Goal: Transaction & Acquisition: Purchase product/service

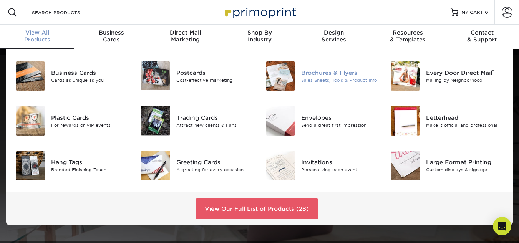
click at [325, 76] on div "Brochures & Flyers" at bounding box center [340, 73] width 78 height 8
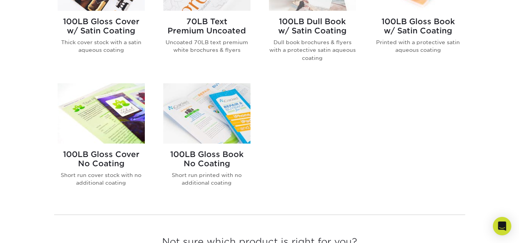
scroll to position [525, 0]
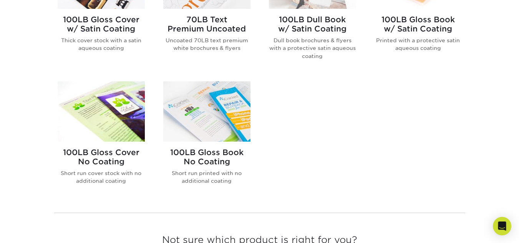
click at [93, 149] on h2 "100LB Gloss Cover No Coating" at bounding box center [101, 157] width 87 height 18
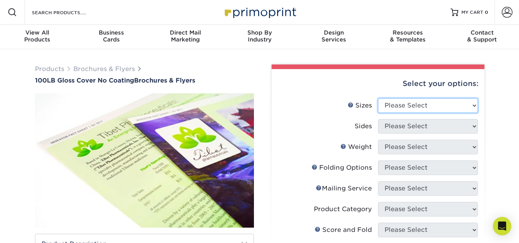
click at [474, 103] on select "Please Select 3.67" x 8.5" 4" x 8.5" 4" x 8.5" 4" x 11" 4" x 12" 4.25" x 11" 4.…" at bounding box center [428, 105] width 100 height 15
select select "4.00x8.50"
click at [378, 98] on select "Please Select 3.67" x 8.5" 4" x 8.5" 4" x 8.5" 4" x 11" 4" x 12" 4.25" x 11" 4.…" at bounding box center [428, 105] width 100 height 15
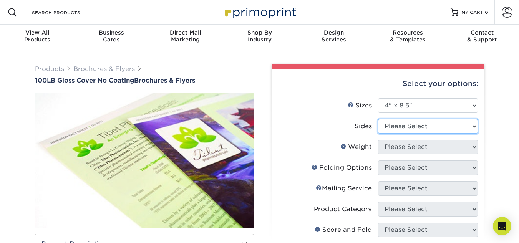
click at [473, 125] on select "Please Select Print Both Sides Print Front Only" at bounding box center [428, 126] width 100 height 15
select select "13abbda7-1d64-4f25-8bb2-c179b224825d"
click at [378, 119] on select "Please Select Print Both Sides Print Front Only" at bounding box center [428, 126] width 100 height 15
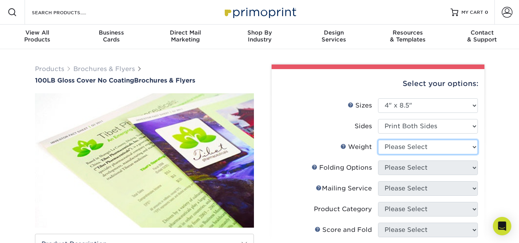
click at [475, 147] on select "Please Select 100LB" at bounding box center [428, 147] width 100 height 15
select select "100LB"
click at [378, 140] on select "Please Select 100LB" at bounding box center [428, 147] width 100 height 15
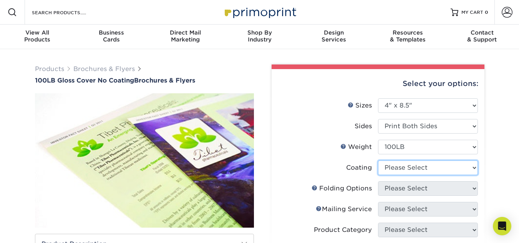
click at [474, 167] on select at bounding box center [428, 168] width 100 height 15
click at [378, 161] on select at bounding box center [428, 168] width 100 height 15
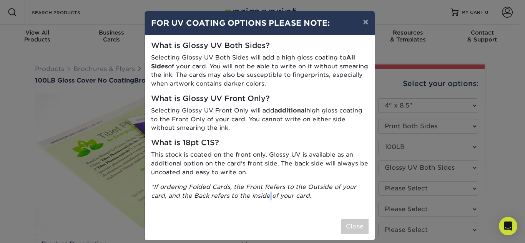
drag, startPoint x: 264, startPoint y: 201, endPoint x: 268, endPoint y: 204, distance: 5.4
click at [268, 204] on div "What is Glossy UV Both Sides? Selecting Glossy UV Both Sides will add a high gl…" at bounding box center [260, 124] width 230 height 178
click at [362, 20] on button "×" at bounding box center [366, 22] width 18 height 22
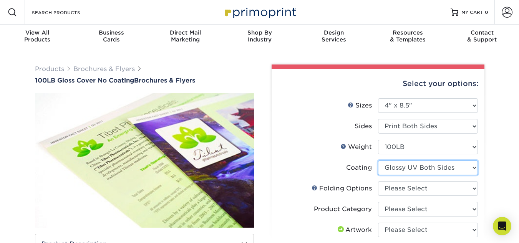
click at [473, 168] on select at bounding box center [428, 168] width 100 height 15
select select "3e7618de-abca-4bda-9f97-8b9129e913d8"
click at [378, 161] on select at bounding box center [428, 168] width 100 height 15
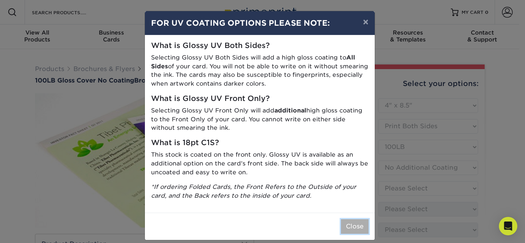
click at [352, 226] on button "Close" at bounding box center [355, 226] width 28 height 15
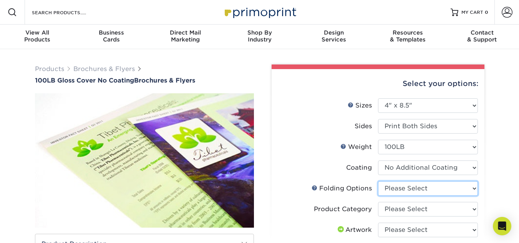
click at [473, 189] on select "Please Select FLAT - No Folding" at bounding box center [428, 188] width 100 height 15
select select "9b1d5825-34d1-4721-9874-ed79abb003d7"
click at [378, 181] on select "Please Select FLAT - No Folding" at bounding box center [428, 188] width 100 height 15
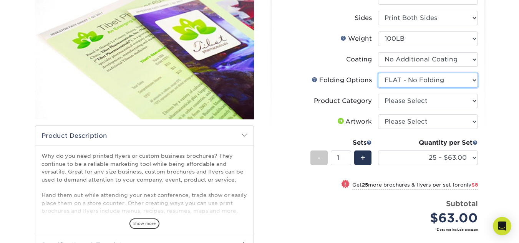
scroll to position [111, 0]
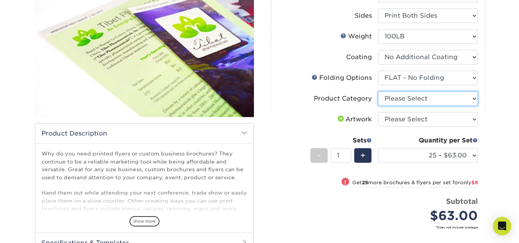
click at [474, 98] on select "Please Select Flyers and Brochures" at bounding box center [428, 98] width 100 height 15
select select "1a668080-6b7c-4174-b399-2c3833b27ef4"
click at [378, 91] on select "Please Select Flyers and Brochures" at bounding box center [428, 98] width 100 height 15
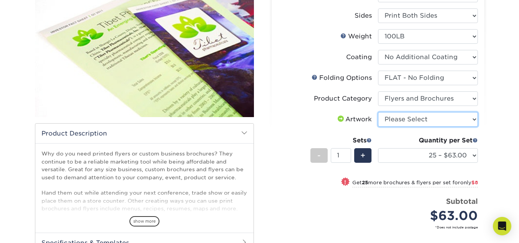
click at [473, 119] on select "Please Select I will upload files I need a design - $175" at bounding box center [428, 119] width 100 height 15
select select "upload"
click at [378, 112] on select "Please Select I will upload files I need a design - $175" at bounding box center [428, 119] width 100 height 15
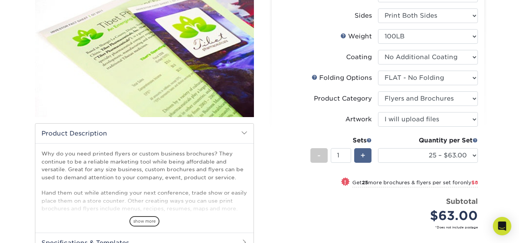
click at [363, 151] on span "+" at bounding box center [363, 156] width 5 height 12
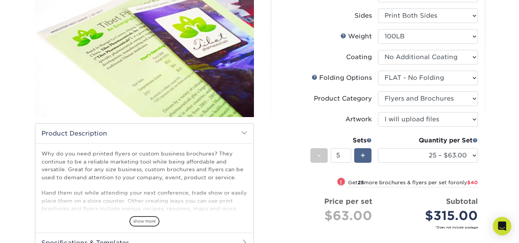
type input "6"
